Goal: Transaction & Acquisition: Purchase product/service

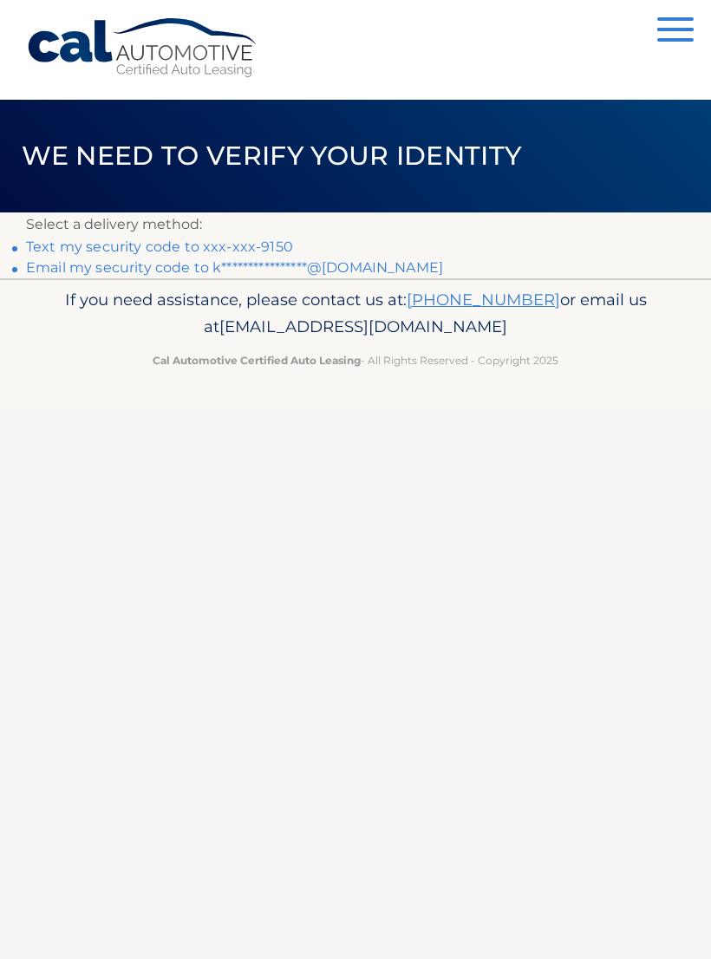
click at [192, 238] on link "Text my security code to xxx-xxx-9150" at bounding box center [159, 246] width 267 height 16
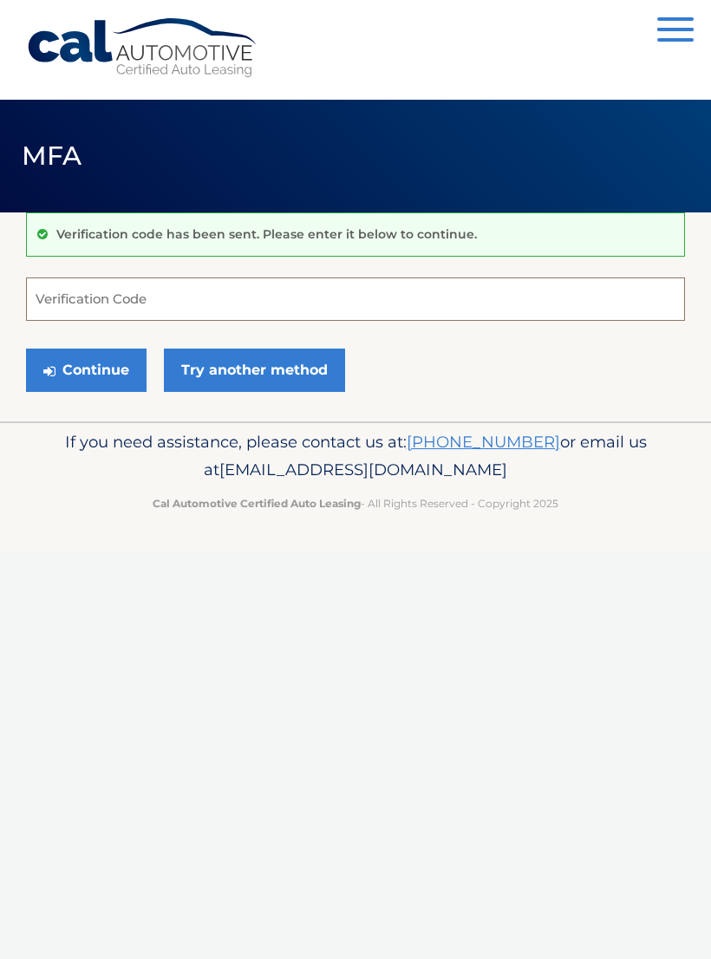
click at [79, 300] on input "Verification Code" at bounding box center [355, 298] width 659 height 43
type input "832839"
click at [86, 369] on button "Continue" at bounding box center [86, 370] width 121 height 43
click at [110, 371] on button "Continue" at bounding box center [86, 370] width 121 height 43
click at [78, 316] on input "Verification Code" at bounding box center [355, 298] width 659 height 43
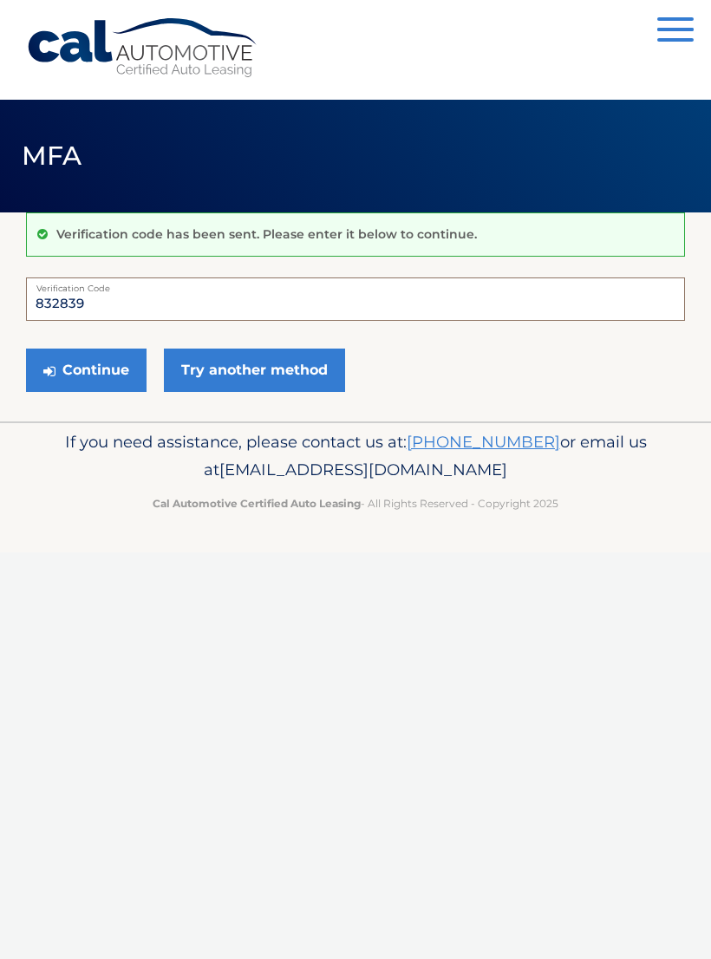
type input "832839"
click at [98, 370] on button "Continue" at bounding box center [86, 370] width 121 height 43
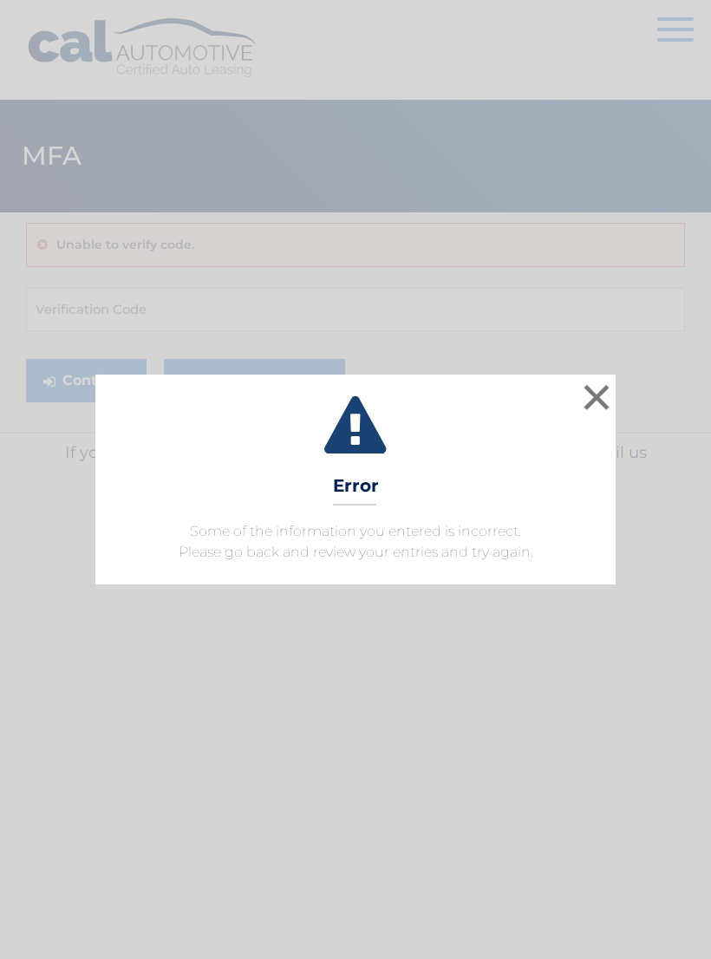
click at [594, 400] on button "×" at bounding box center [596, 397] width 35 height 35
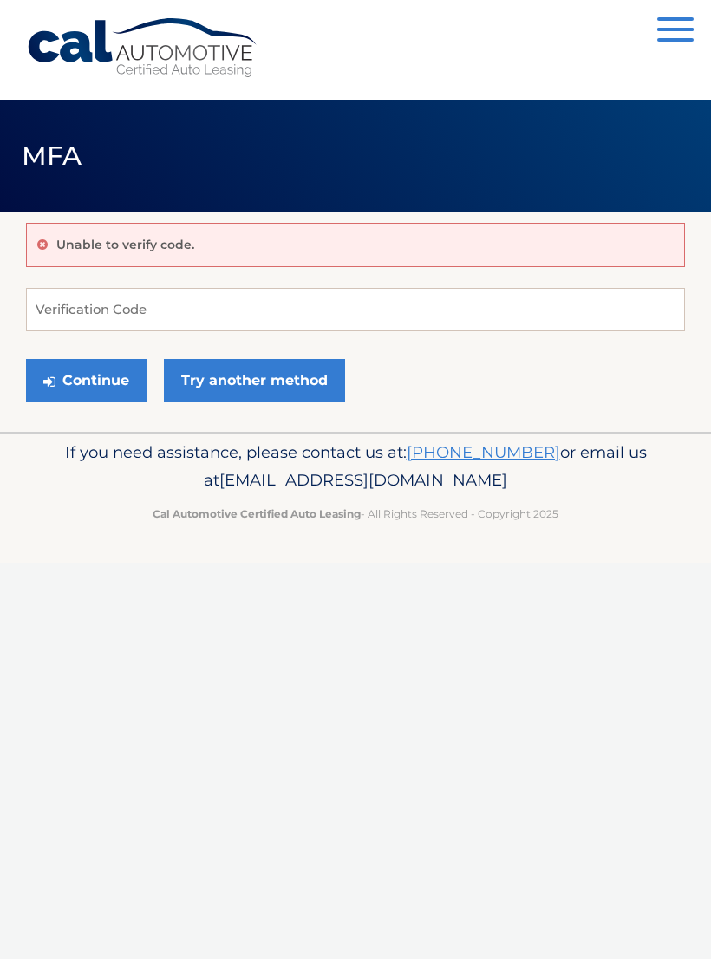
click at [163, 258] on div "Unable to verify code." at bounding box center [355, 245] width 659 height 44
click at [196, 240] on div "Unable to verify code." at bounding box center [355, 245] width 659 height 44
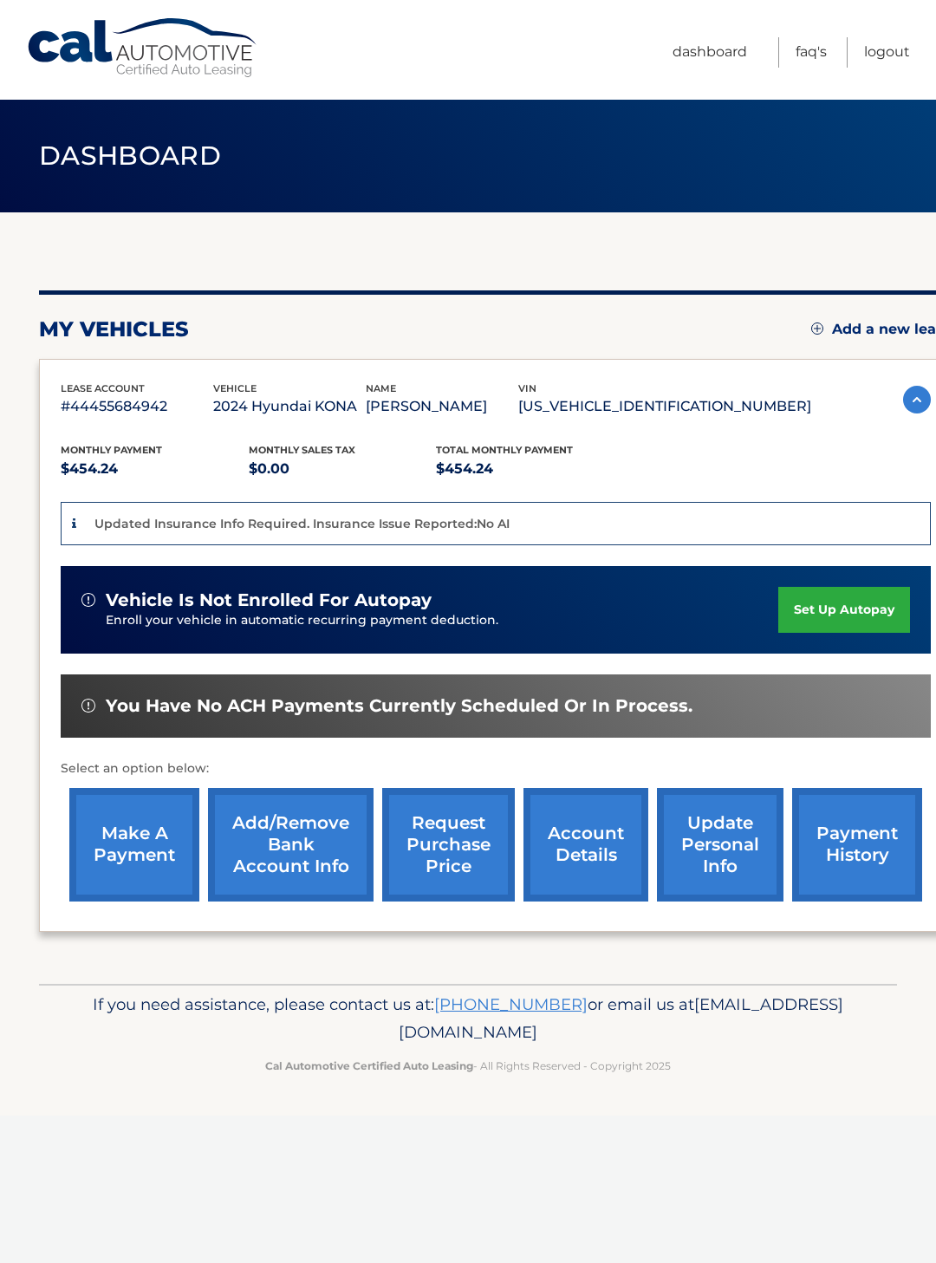
click at [152, 838] on link "make a payment" at bounding box center [134, 845] width 130 height 114
click at [133, 837] on link "make a payment" at bounding box center [134, 845] width 130 height 114
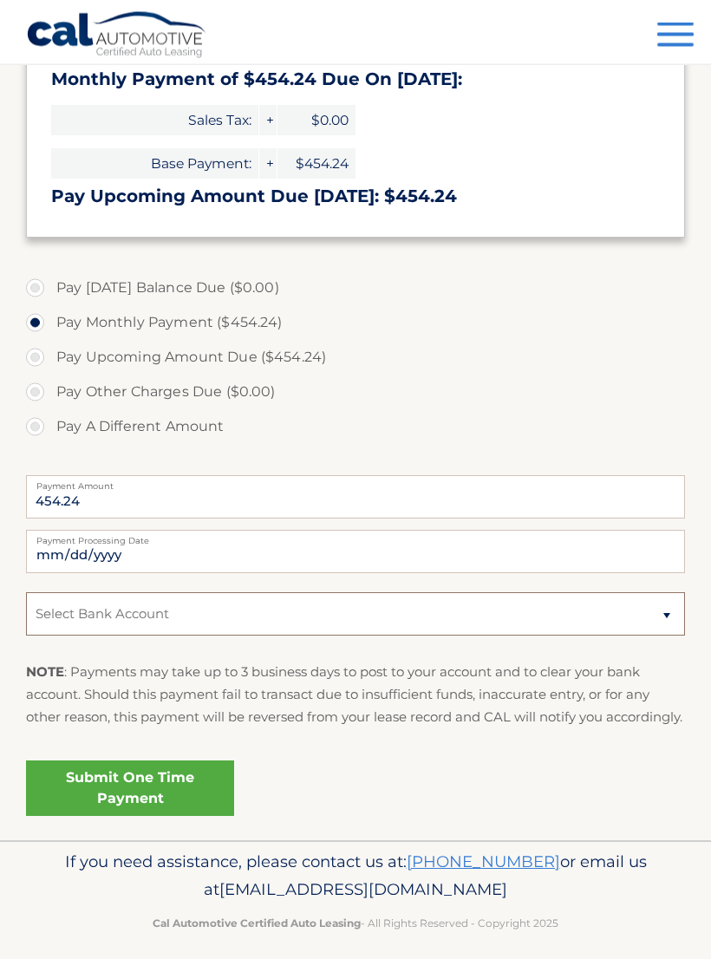
click at [194, 613] on select "Select Bank Account Checking JUSTICE FEDERAL CREDIT UNION *****5178 Checking OR…" at bounding box center [355, 614] width 659 height 43
select select "N2QwODQ1YjQtMDRkOS00OWY0LThkYTAtNmQxNGZlMzRkYjY1"
click at [710, 304] on html "Cal Automotive Menu Dashboard FAQ's Logout" at bounding box center [355, 150] width 711 height 959
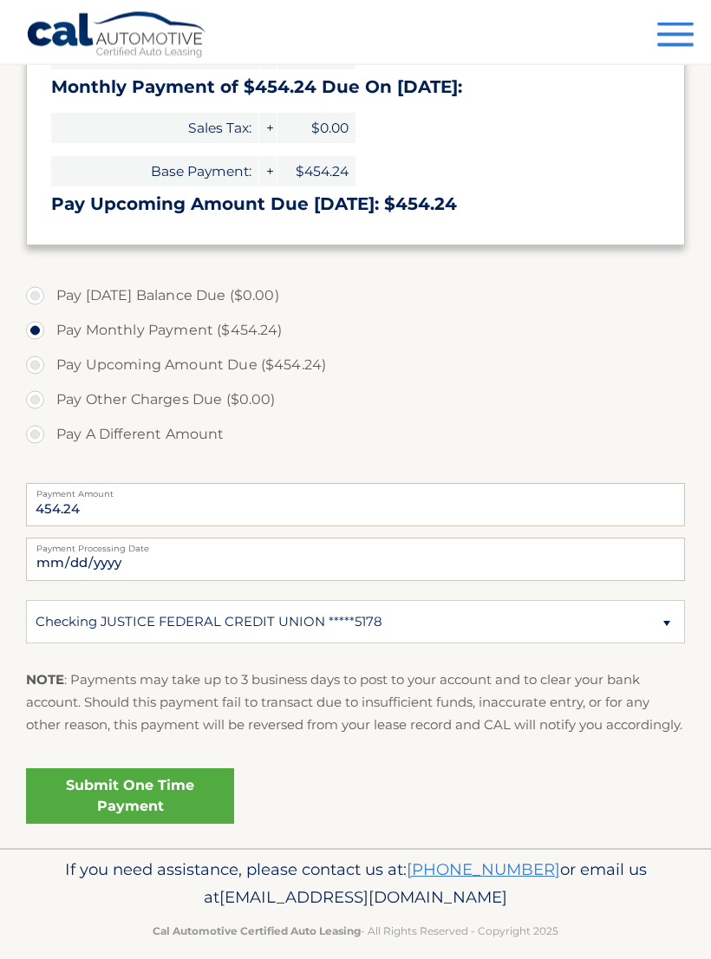
scroll to position [334, 0]
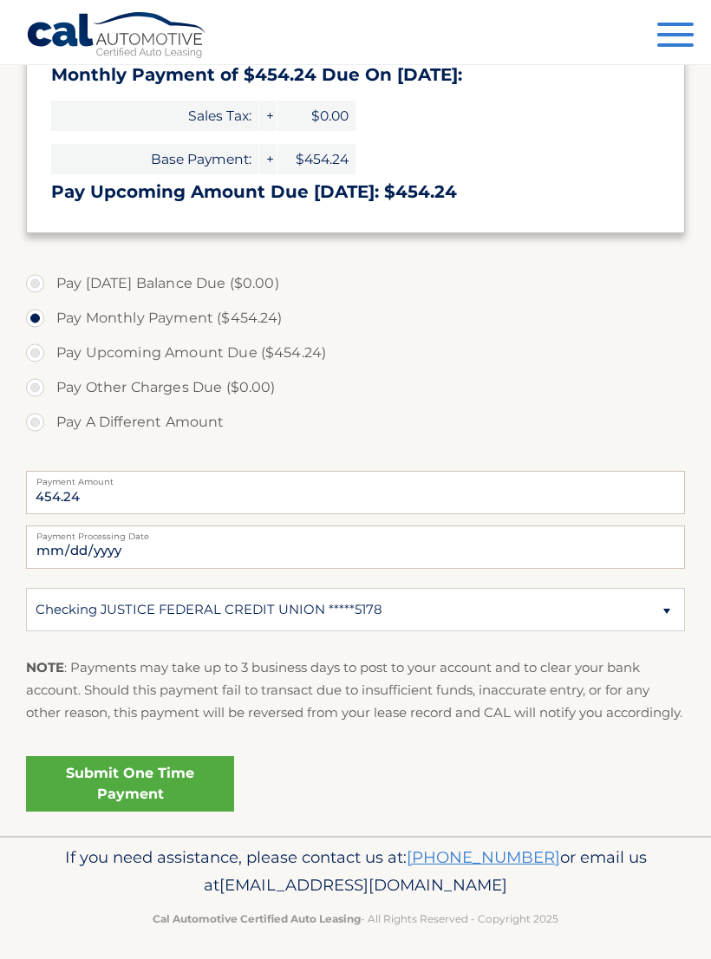
click at [158, 800] on link "Submit One Time Payment" at bounding box center [130, 783] width 208 height 55
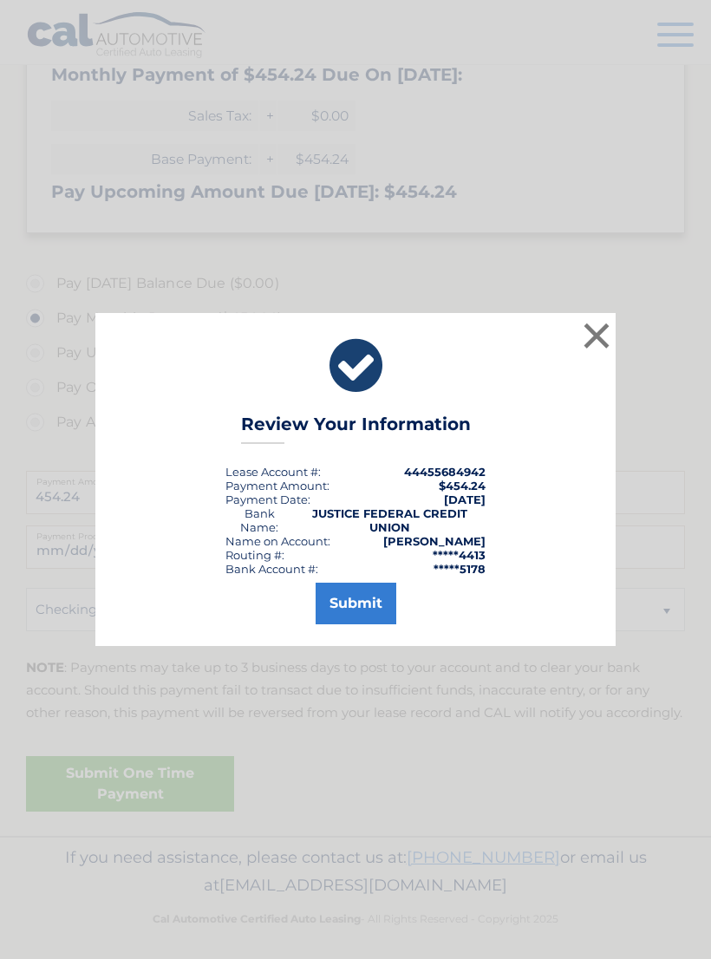
click at [359, 623] on button "Submit" at bounding box center [356, 604] width 81 height 42
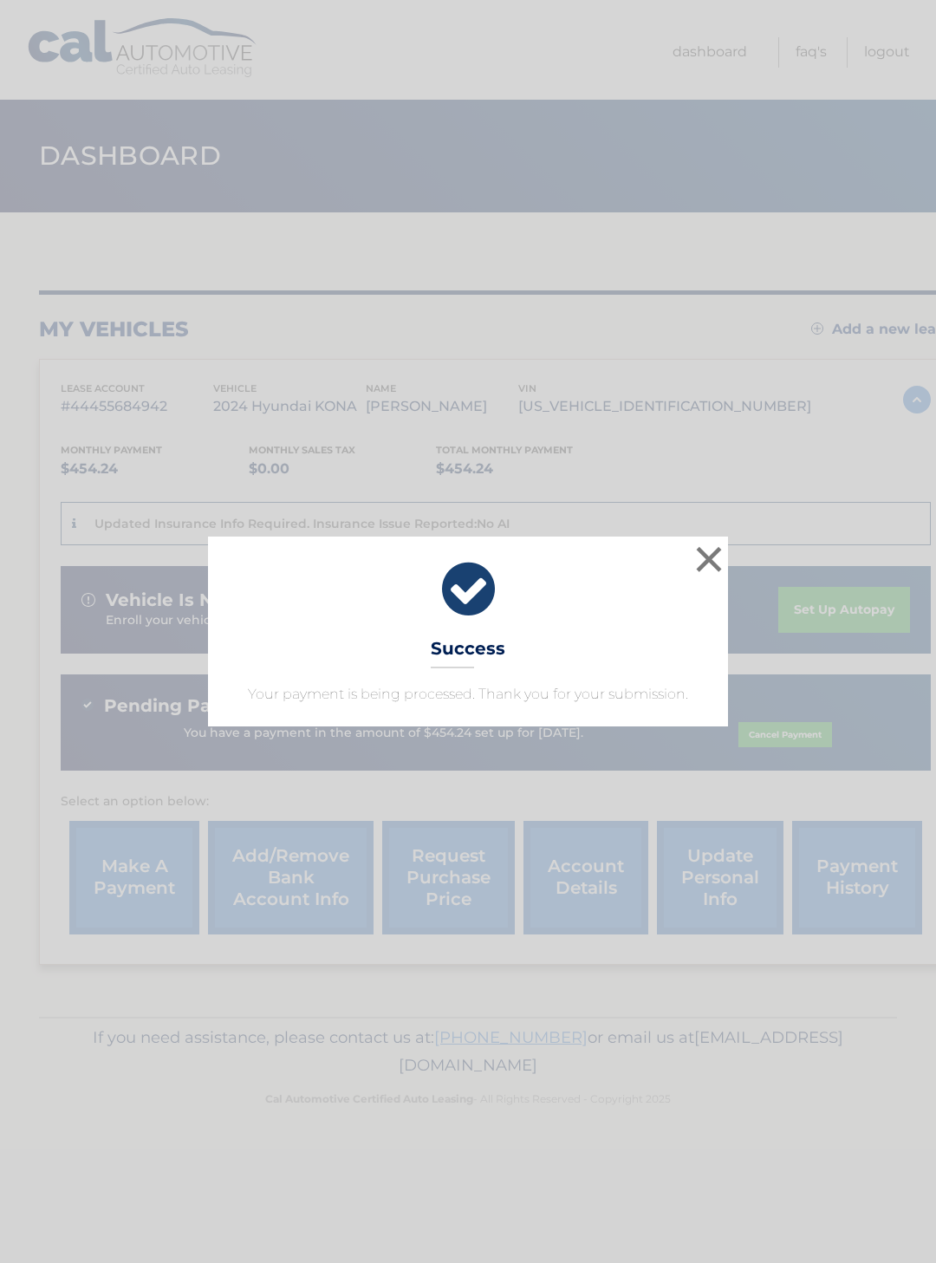
click at [716, 559] on button "×" at bounding box center [709, 559] width 35 height 35
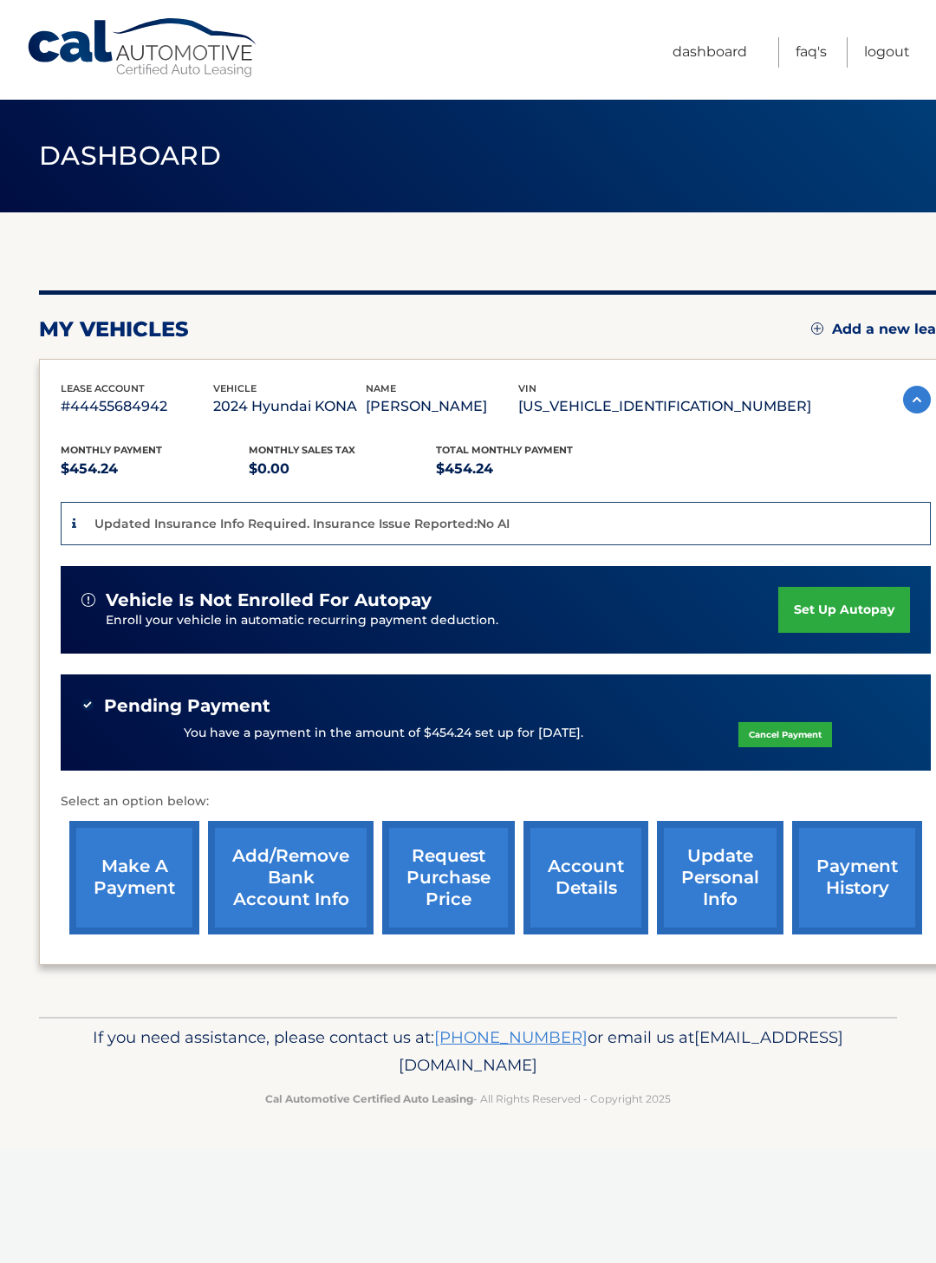
click at [890, 59] on link "Logout" at bounding box center [887, 52] width 46 height 30
